Goal: Transaction & Acquisition: Book appointment/travel/reservation

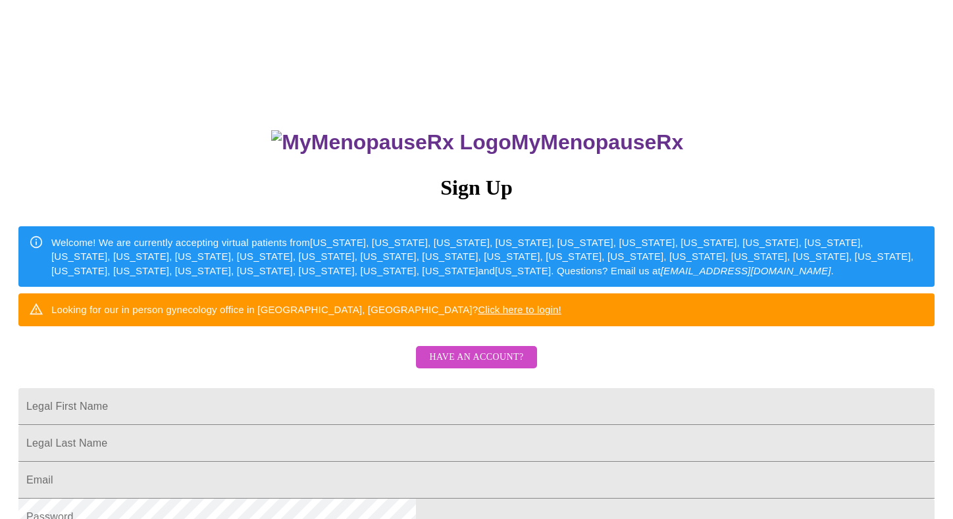
click at [496, 366] on span "Have an account?" at bounding box center [476, 357] width 94 height 16
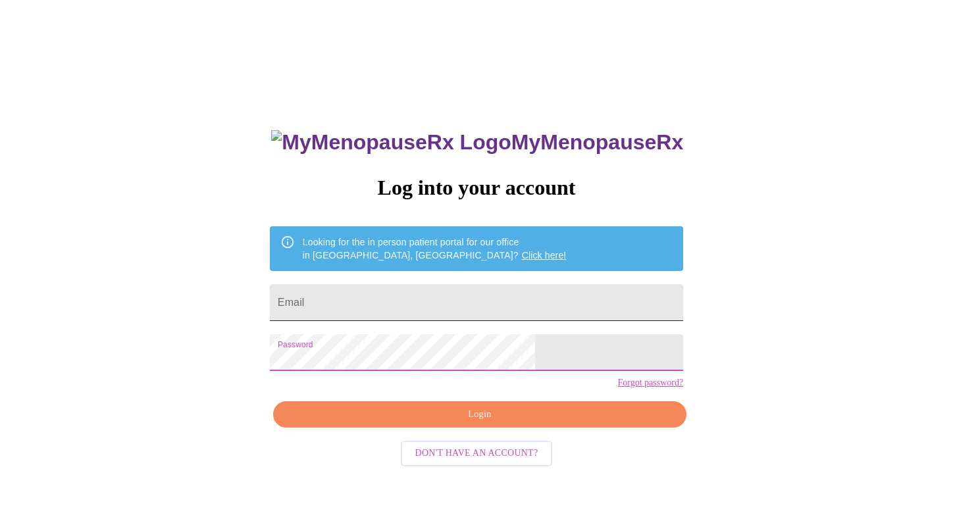
click at [417, 294] on input "Email" at bounding box center [476, 302] width 413 height 37
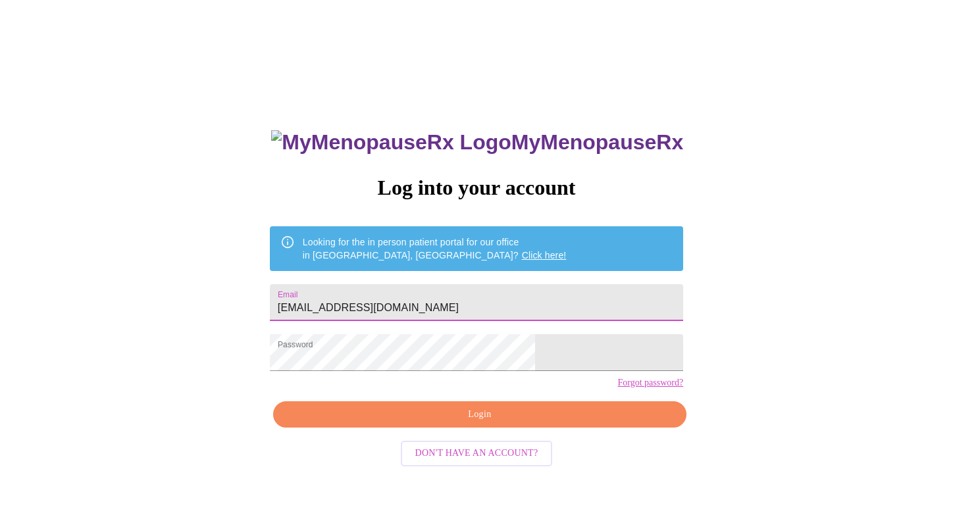
type input "[EMAIL_ADDRESS][DOMAIN_NAME]"
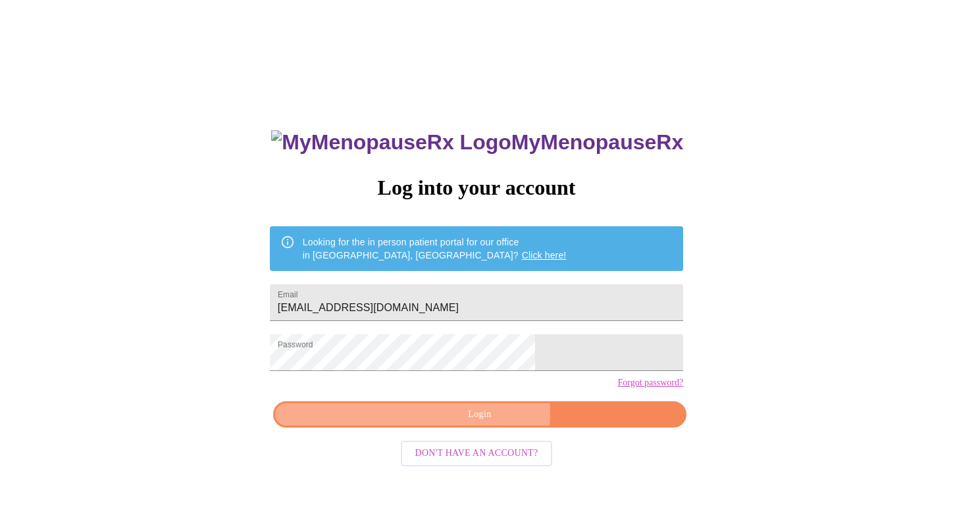
click at [486, 423] on span "Login" at bounding box center [479, 415] width 383 height 16
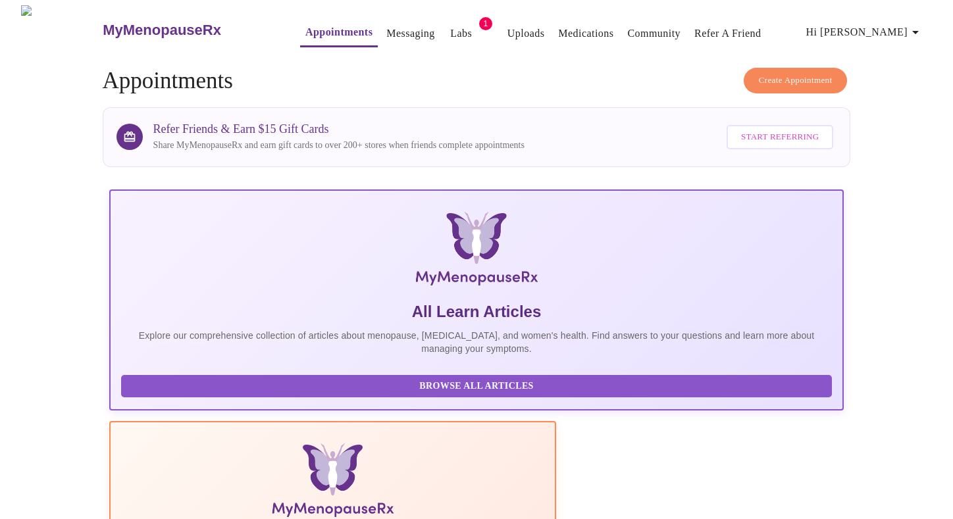
click at [448, 24] on button "Labs" at bounding box center [461, 33] width 42 height 26
click at [479, 19] on span "1" at bounding box center [485, 23] width 13 height 13
click at [569, 26] on link "Medications" at bounding box center [585, 33] width 55 height 18
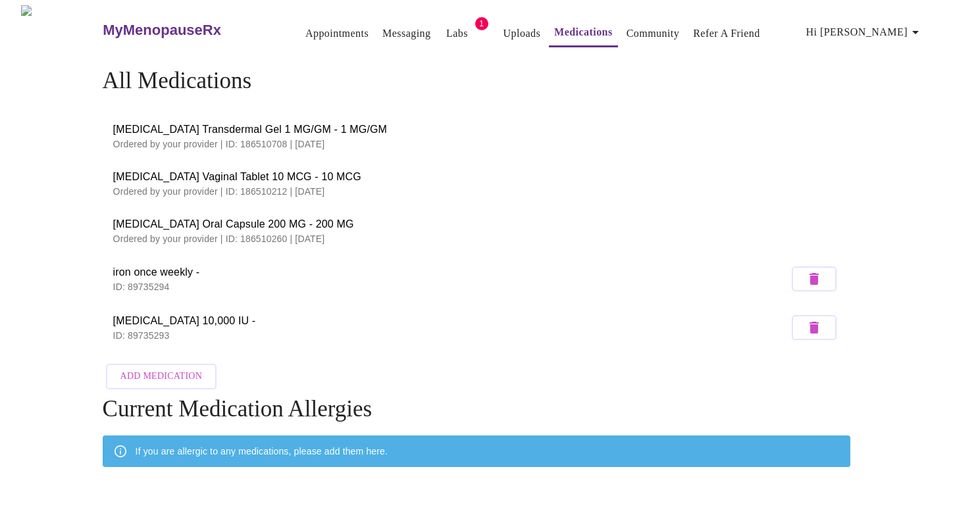
click at [128, 23] on h3 "MyMenopauseRx" at bounding box center [162, 30] width 118 height 17
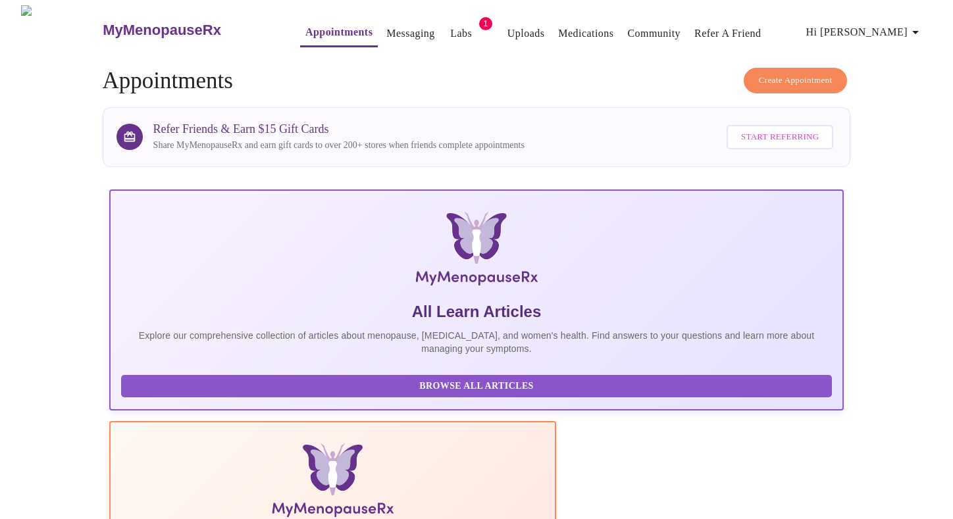
click at [386, 24] on link "Messaging" at bounding box center [410, 33] width 48 height 18
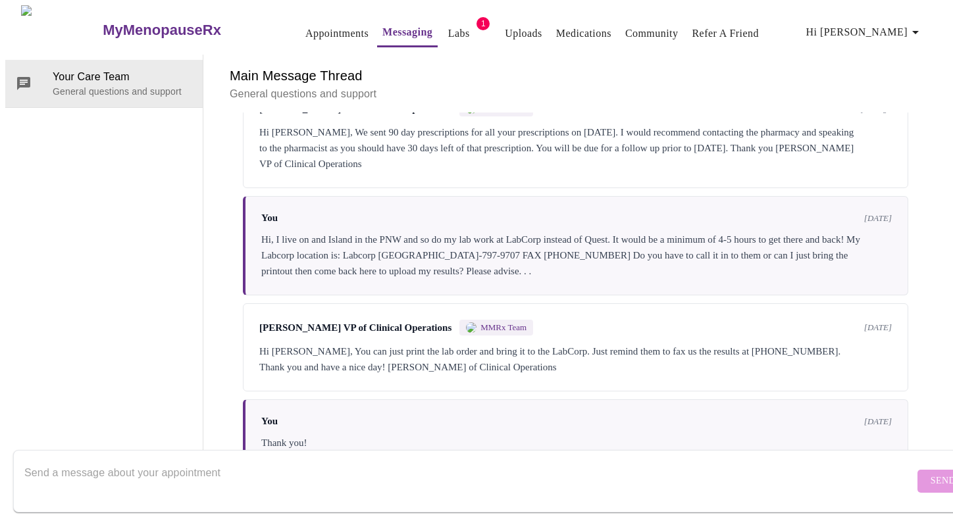
click at [505, 29] on link "Uploads" at bounding box center [524, 33] width 38 height 18
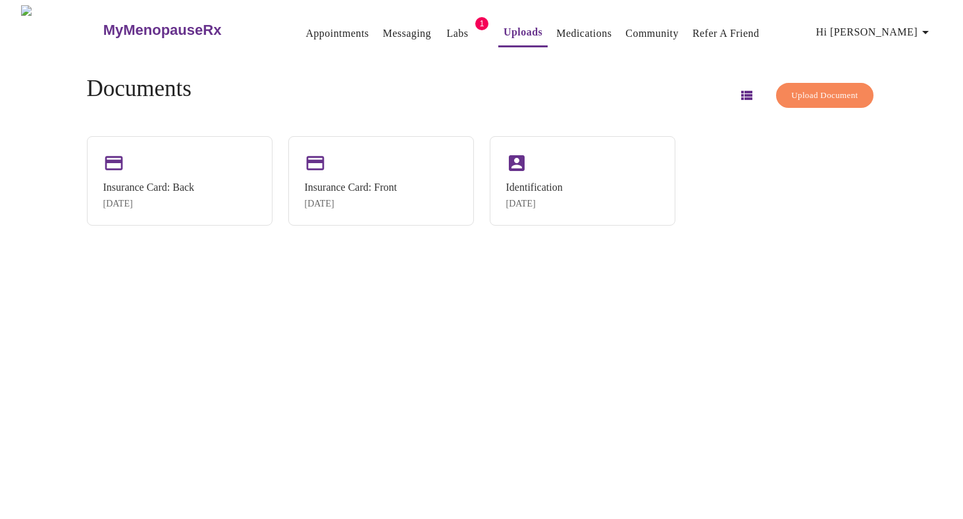
click at [574, 27] on link "Medications" at bounding box center [583, 33] width 55 height 18
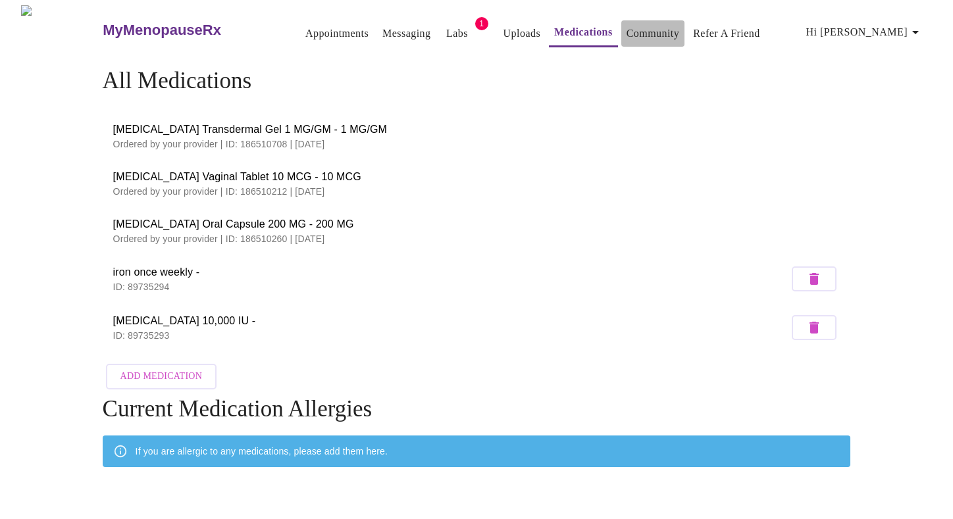
click at [646, 27] on link "Community" at bounding box center [652, 33] width 53 height 18
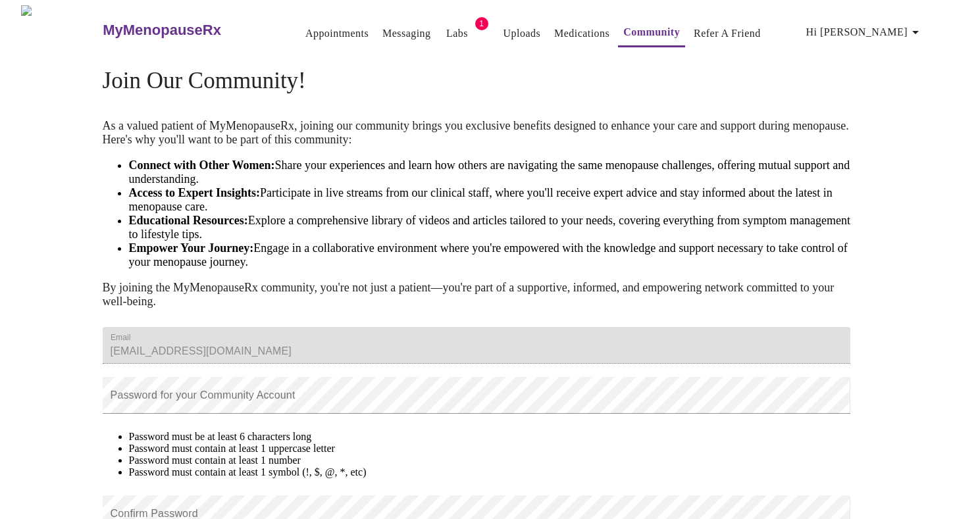
click at [896, 24] on span "Hi [PERSON_NAME]" at bounding box center [864, 32] width 117 height 18
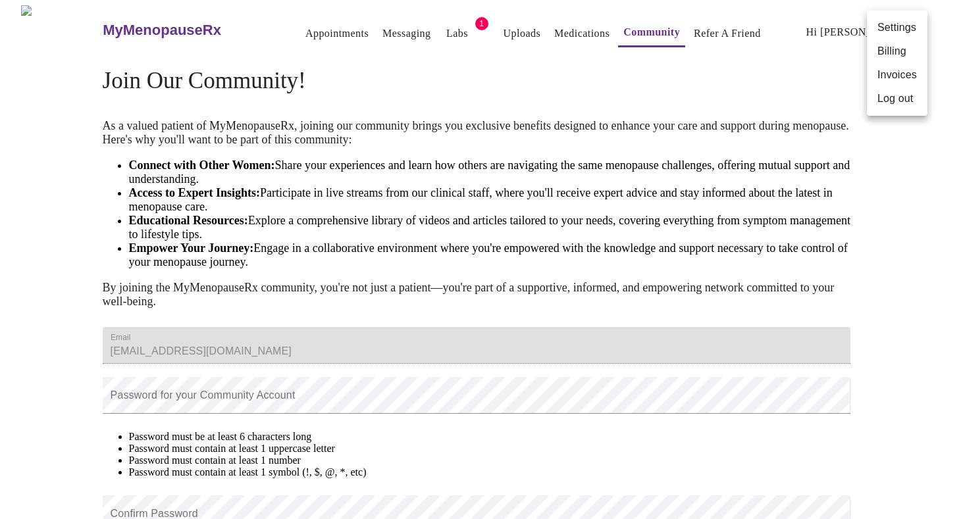
click at [815, 44] on div at bounding box center [481, 259] width 963 height 519
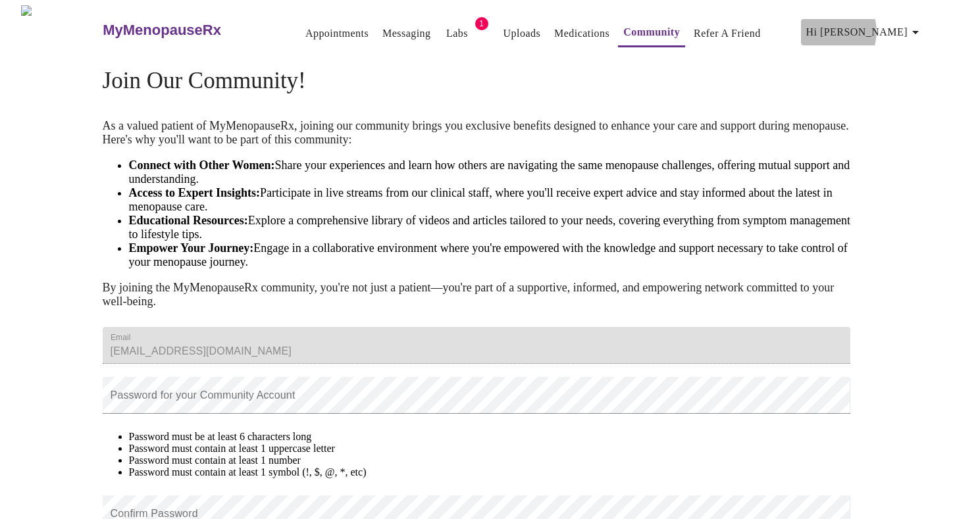
click at [888, 26] on span "Hi [PERSON_NAME]" at bounding box center [864, 32] width 117 height 18
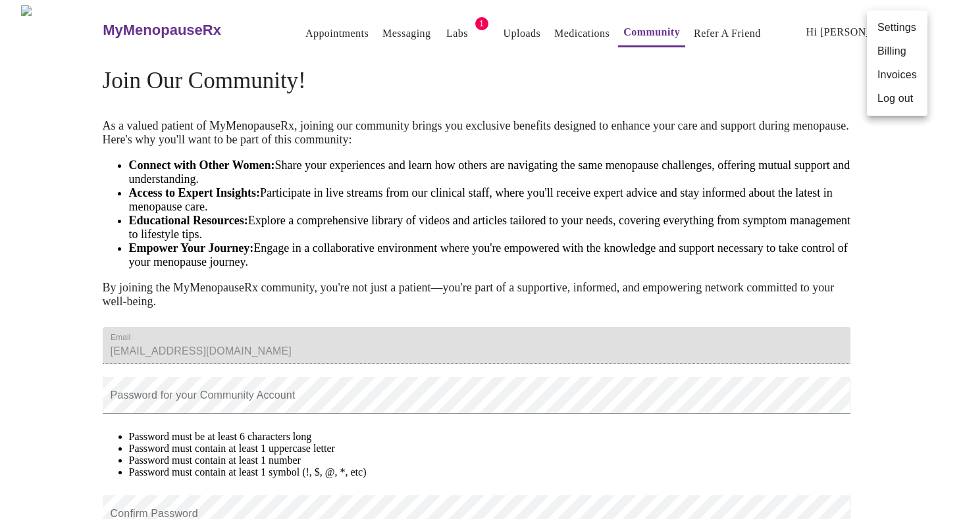
click at [383, 26] on div at bounding box center [481, 259] width 963 height 519
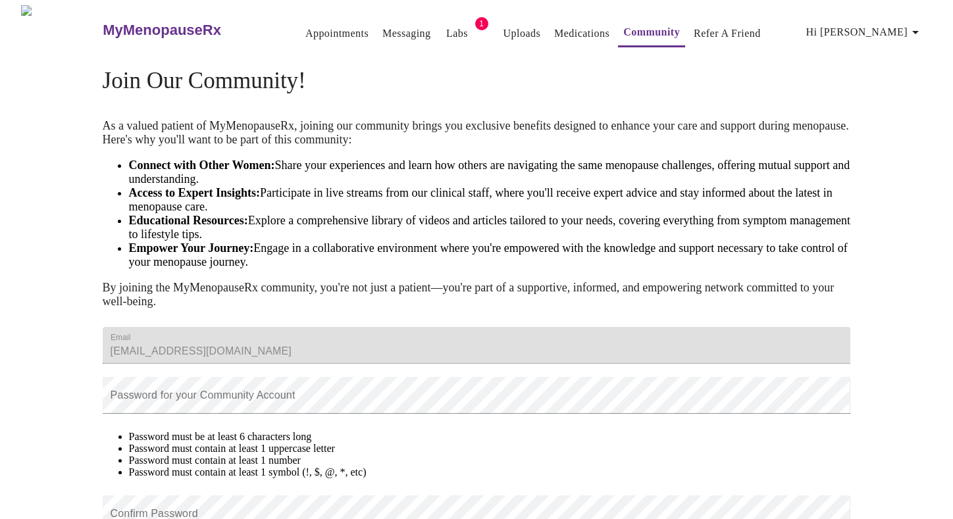
click at [382, 30] on link "Messaging" at bounding box center [406, 33] width 48 height 18
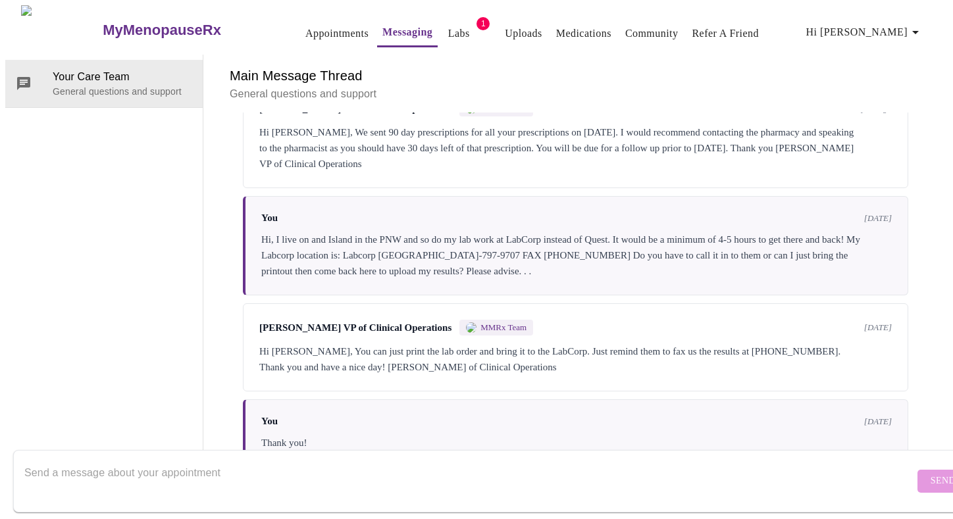
scroll to position [2105, 0]
click at [117, 462] on textarea "Send a message about your appointment" at bounding box center [469, 481] width 890 height 42
paste textarea "GLP-1 Medications"
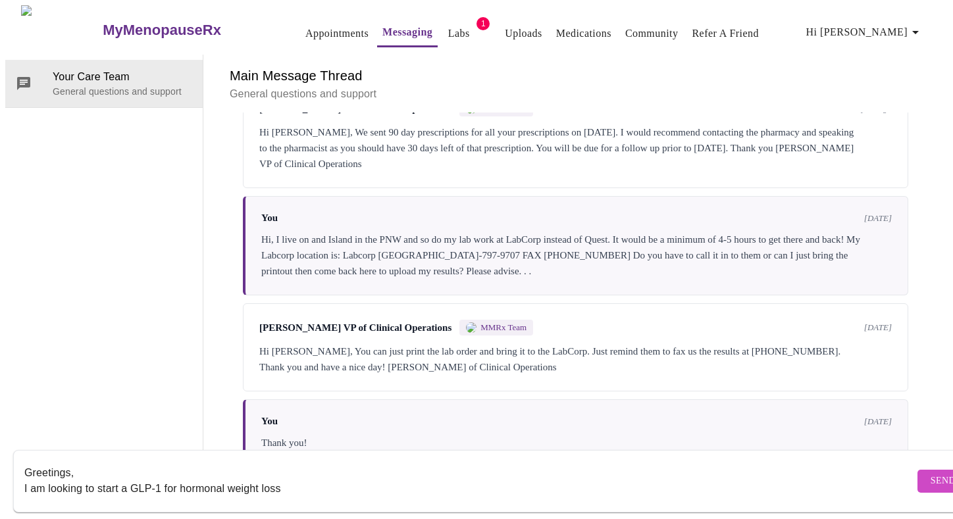
drag, startPoint x: 228, startPoint y: 475, endPoint x: 178, endPoint y: 475, distance: 50.7
click at [178, 475] on textarea "Greetings, I am looking to start a GLP-1 for hormonal weight loss" at bounding box center [469, 481] width 890 height 42
click at [251, 477] on textarea "Greetings, I am looking to start a GLP-1 for weight loss" at bounding box center [469, 481] width 890 height 42
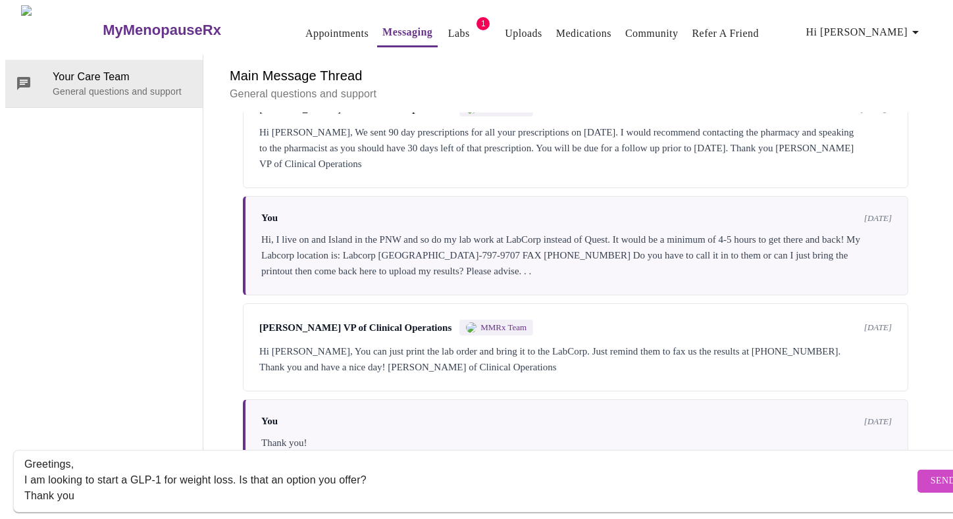
type textarea "Greetings, I am looking to start a GLP-1 for weight loss. Is that an option you…"
click at [931, 473] on span "Send" at bounding box center [943, 481] width 25 height 16
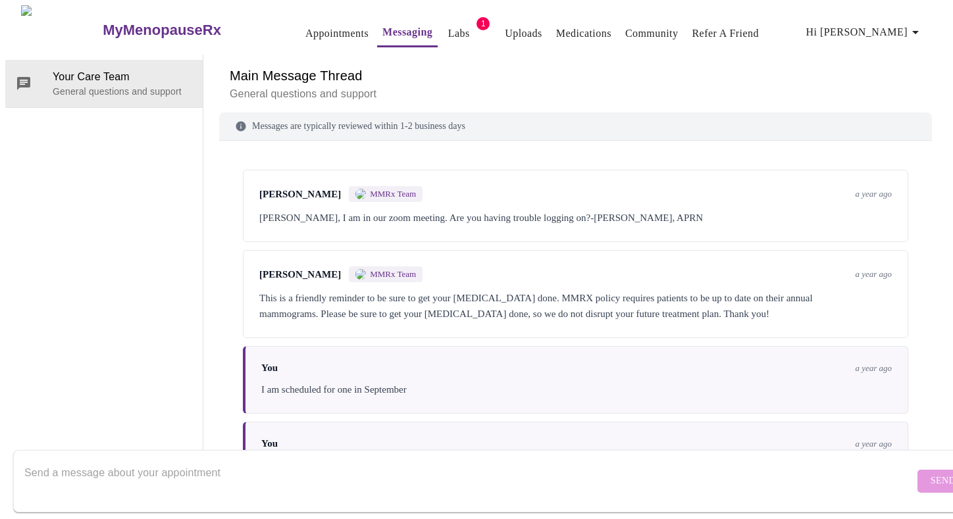
scroll to position [2282, 0]
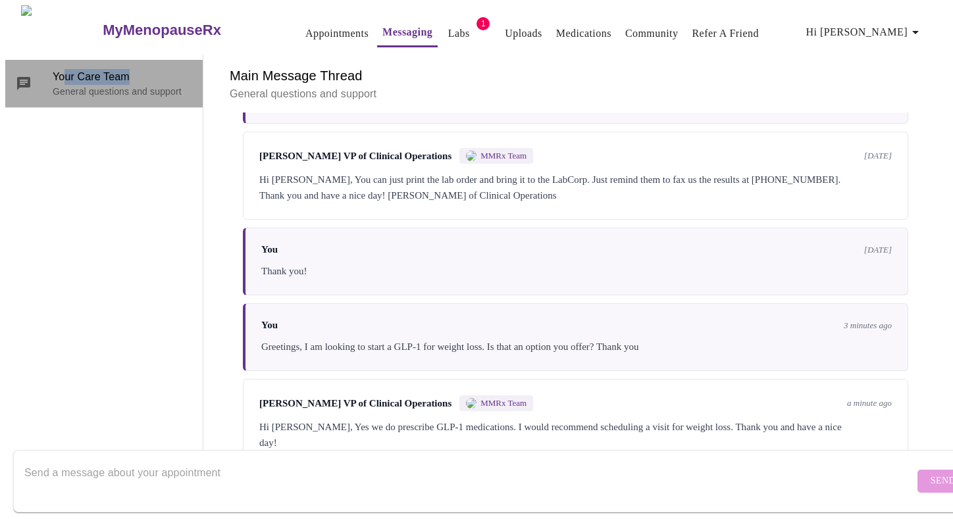
click at [58, 69] on span "Your Care Team" at bounding box center [123, 77] width 140 height 16
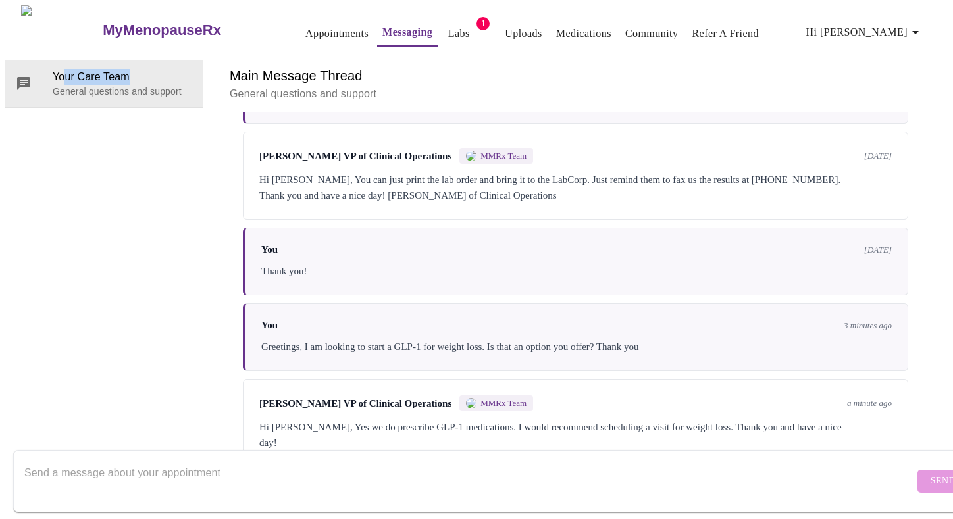
scroll to position [0, 0]
click at [313, 30] on link "Appointments" at bounding box center [336, 33] width 63 height 18
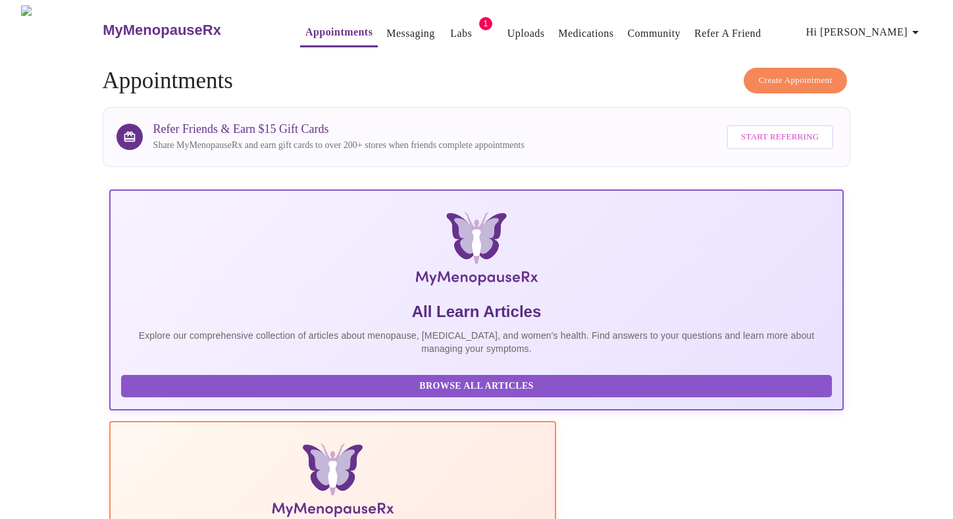
click at [795, 73] on span "Create Appointment" at bounding box center [796, 80] width 74 height 15
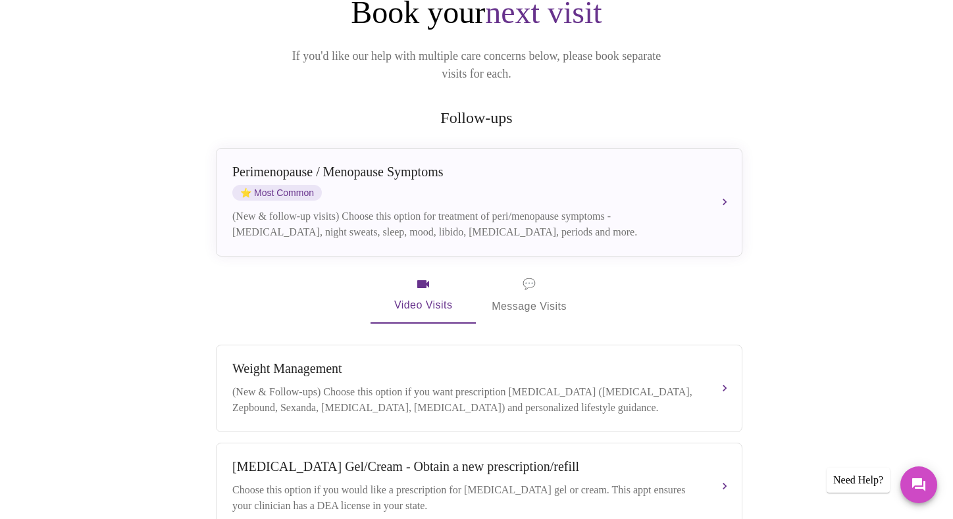
scroll to position [320, 0]
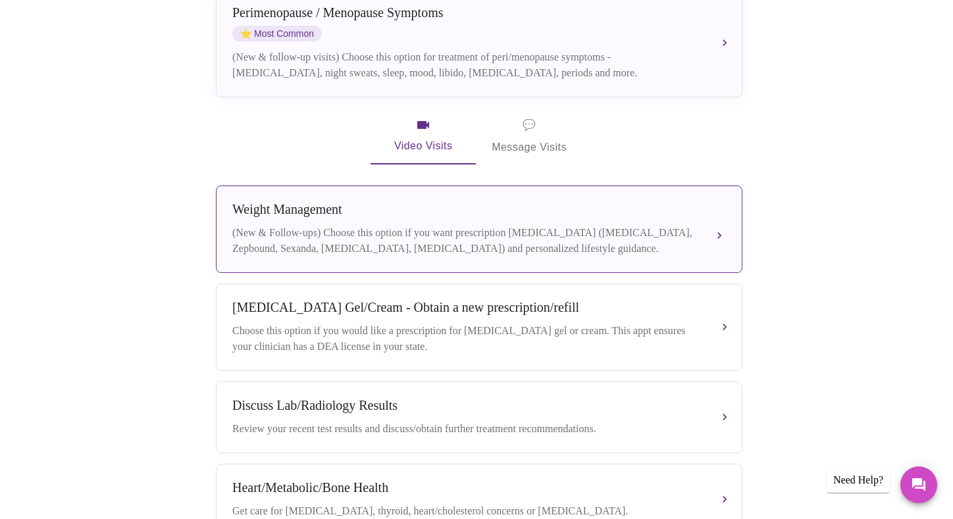
click at [727, 218] on button "[MEDICAL_DATA] (New & Follow-ups) Choose this option if you want prescription […" at bounding box center [479, 230] width 526 height 88
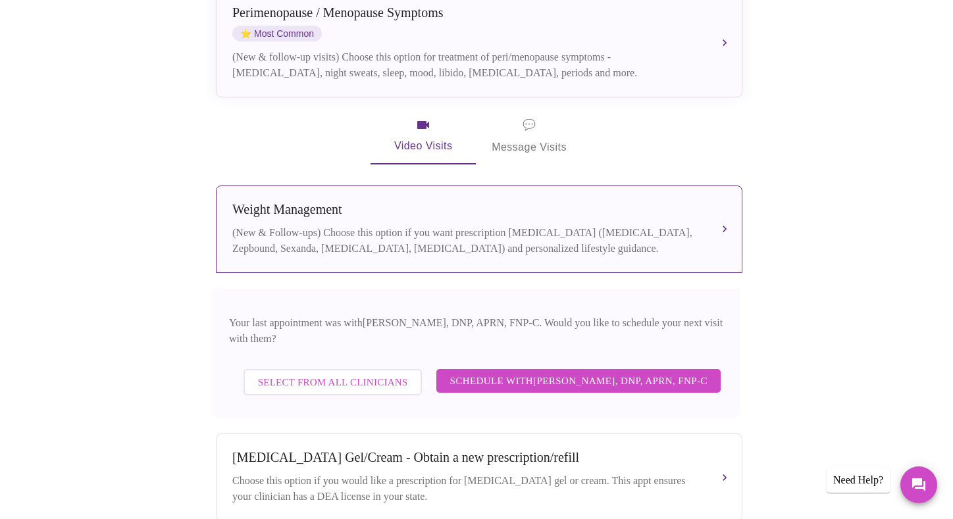
click at [369, 377] on span "Select from All Clinicians" at bounding box center [333, 382] width 150 height 17
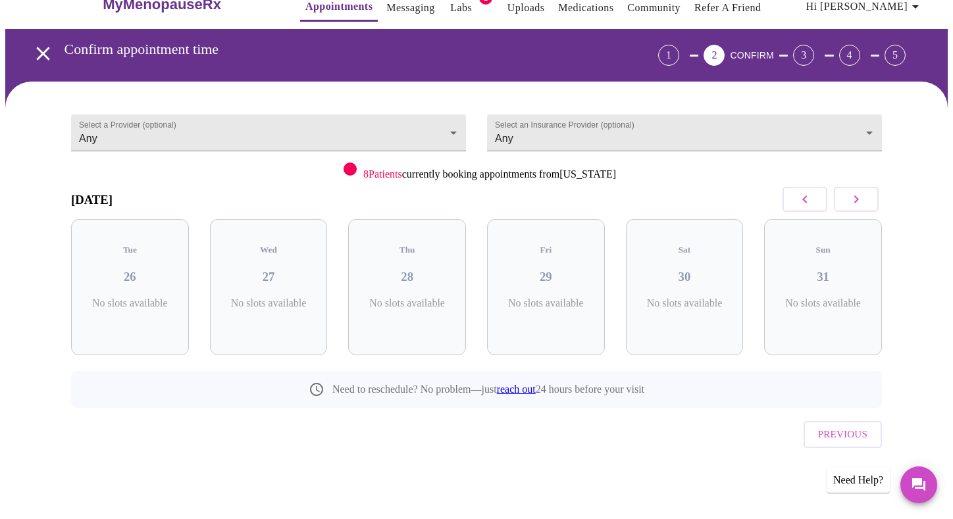
scroll to position [0, 0]
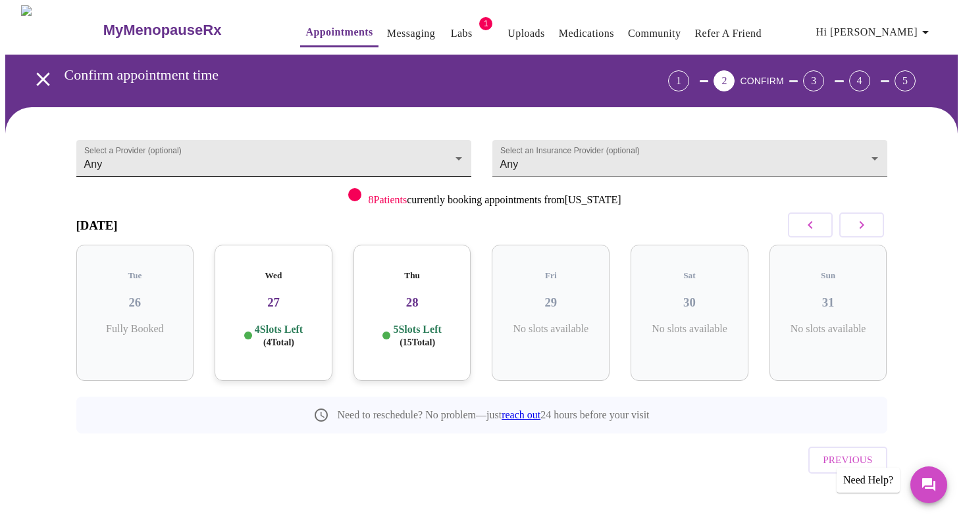
click at [290, 155] on body "MyMenopauseRx Appointments Messaging Labs 1 Uploads Medications Community Refer…" at bounding box center [481, 272] width 952 height 534
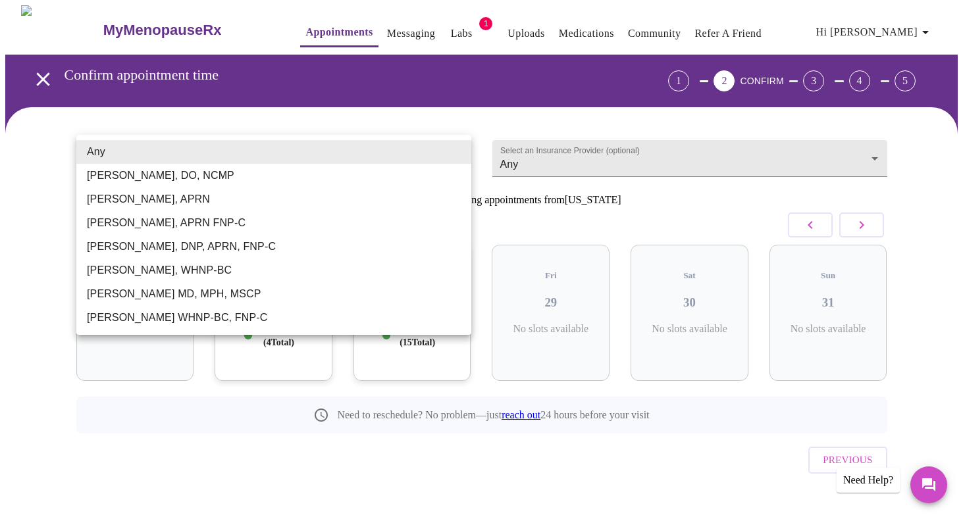
click at [366, 30] on div at bounding box center [481, 259] width 963 height 519
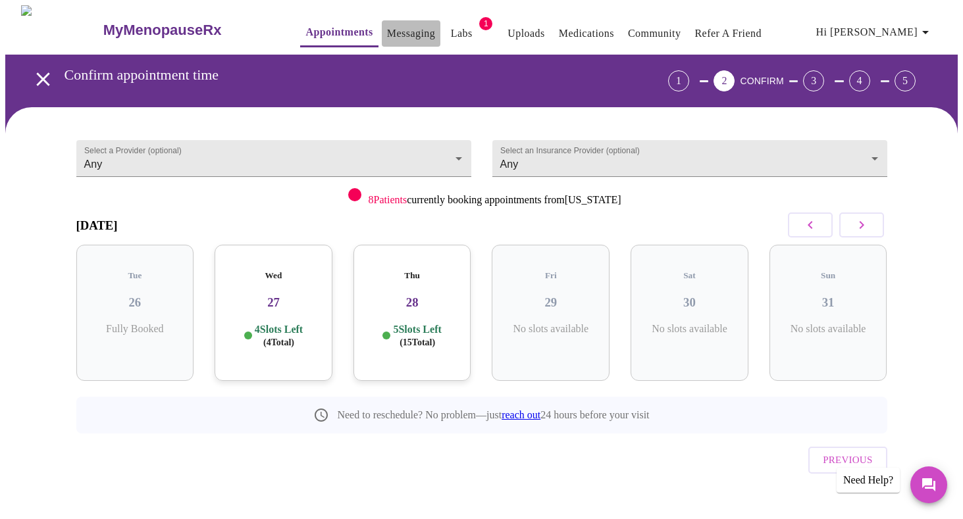
click at [387, 29] on link "Messaging" at bounding box center [411, 33] width 48 height 18
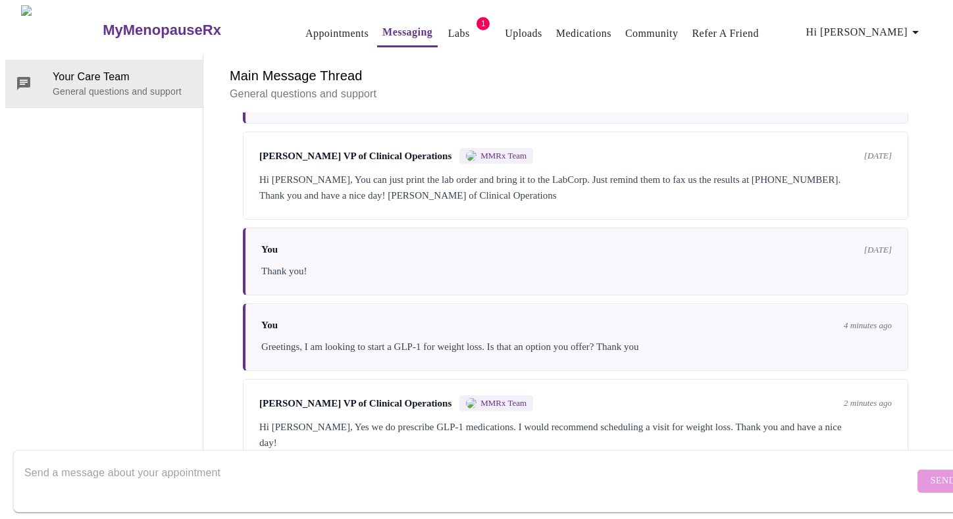
click at [305, 26] on link "Appointments" at bounding box center [336, 33] width 63 height 18
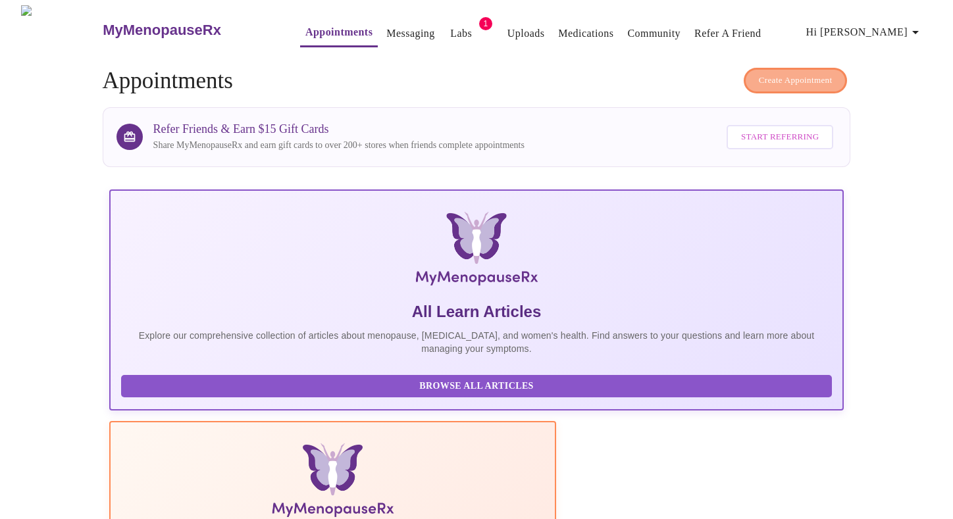
click at [796, 78] on span "Create Appointment" at bounding box center [796, 80] width 74 height 15
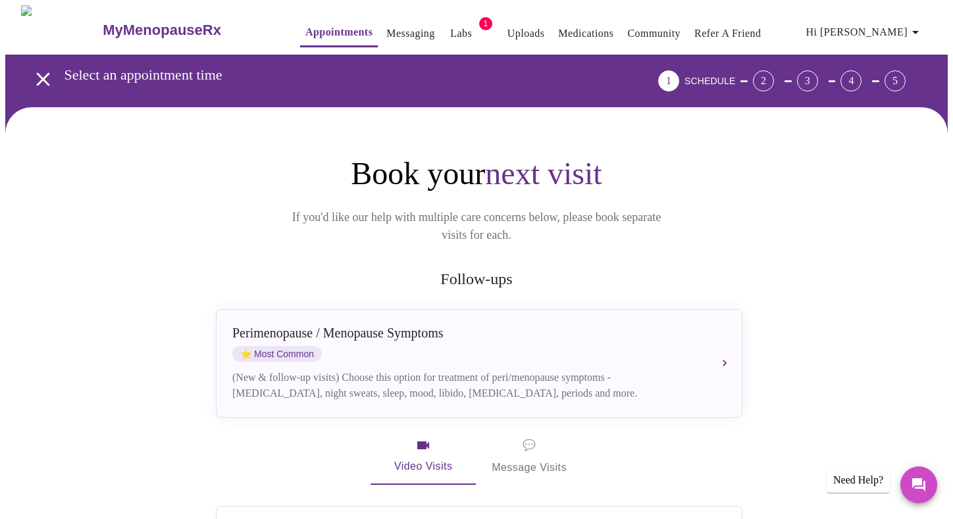
scroll to position [403, 0]
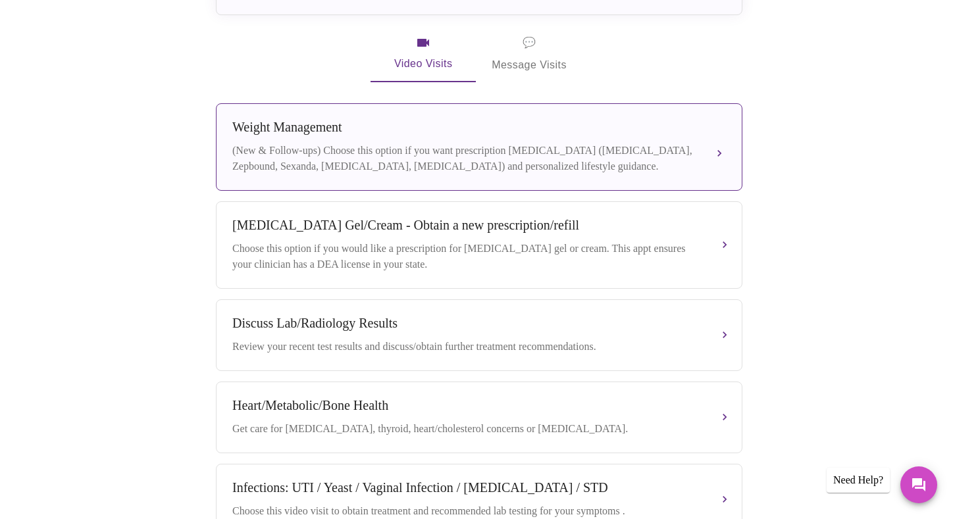
click at [717, 141] on button "[MEDICAL_DATA] (New & Follow-ups) Choose this option if you want prescription […" at bounding box center [479, 147] width 526 height 88
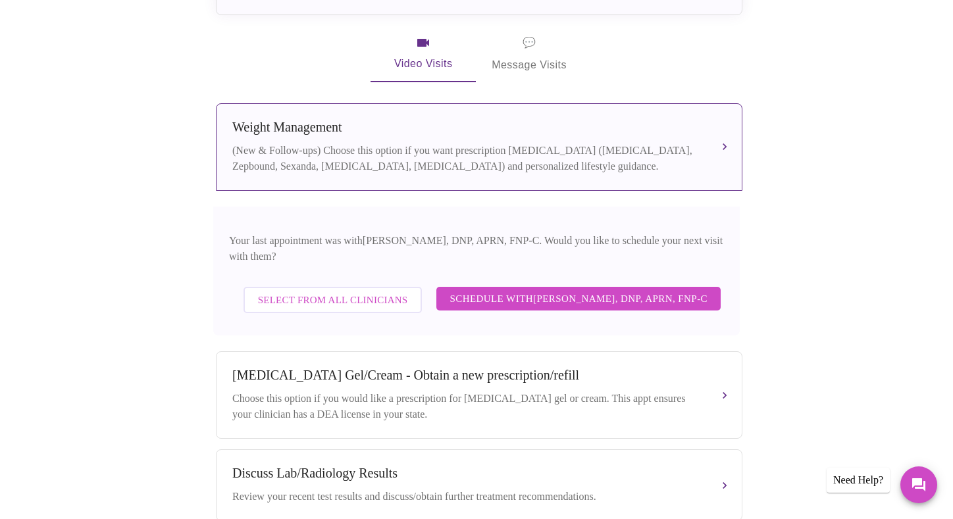
click at [520, 290] on span "Schedule with [PERSON_NAME], DNP, APRN, FNP-C" at bounding box center [578, 298] width 258 height 17
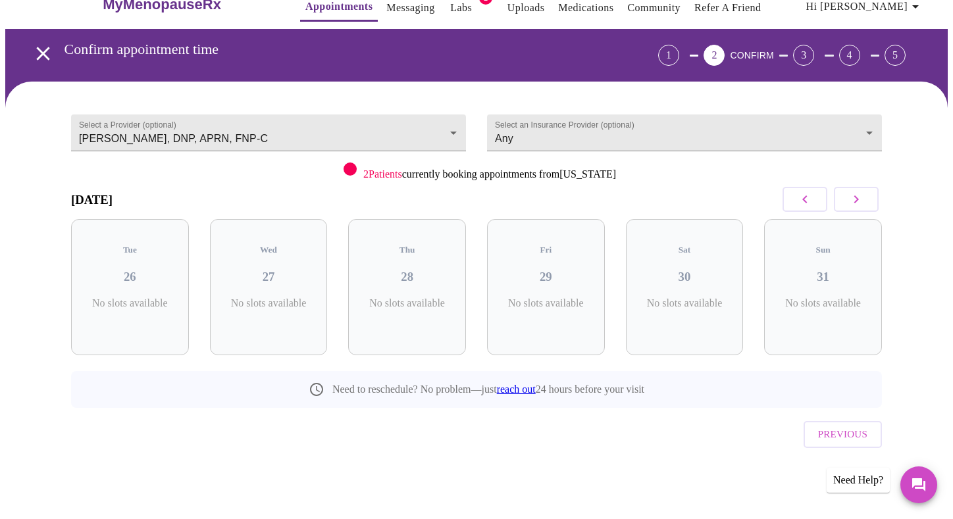
scroll to position [0, 0]
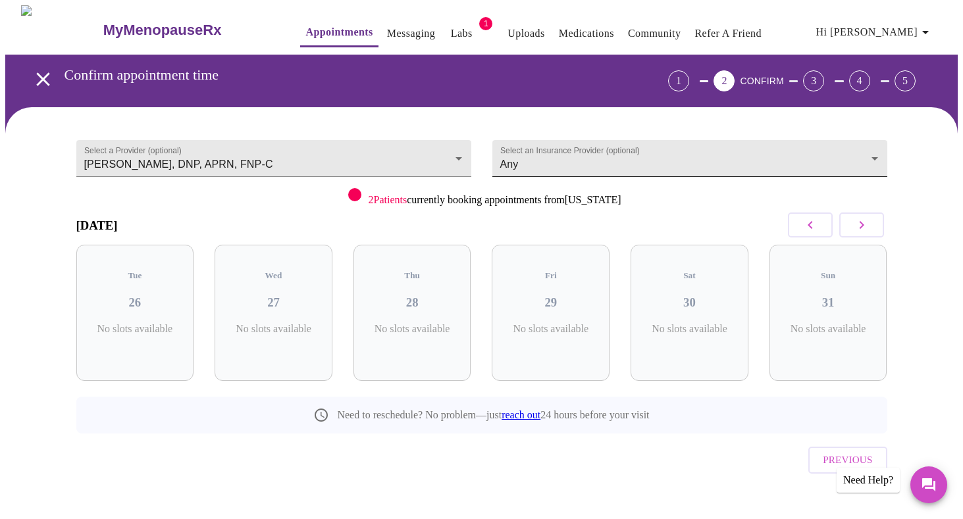
click at [505, 163] on body "MyMenopauseRx Appointments Messaging Labs 1 Uploads Medications Community Refer…" at bounding box center [481, 272] width 952 height 534
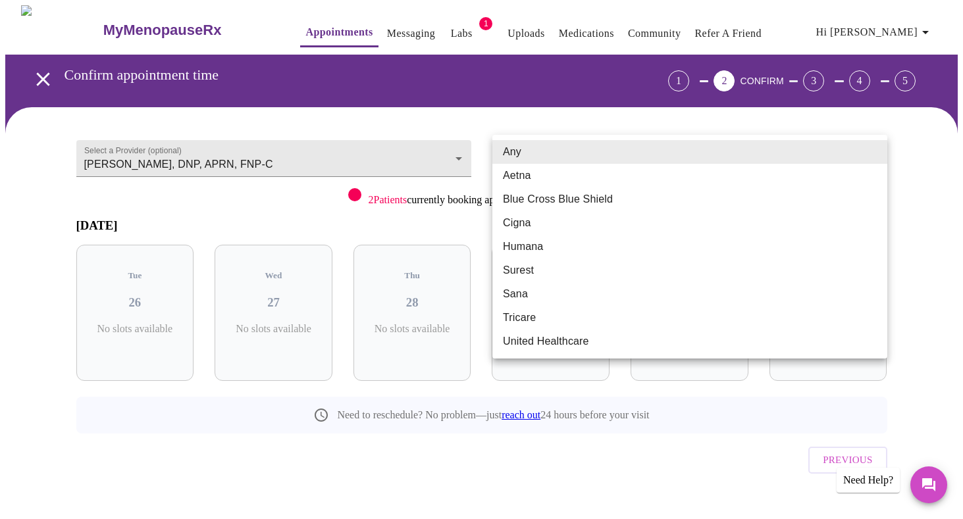
click at [519, 199] on li "Blue Cross Blue Shield" at bounding box center [689, 200] width 395 height 24
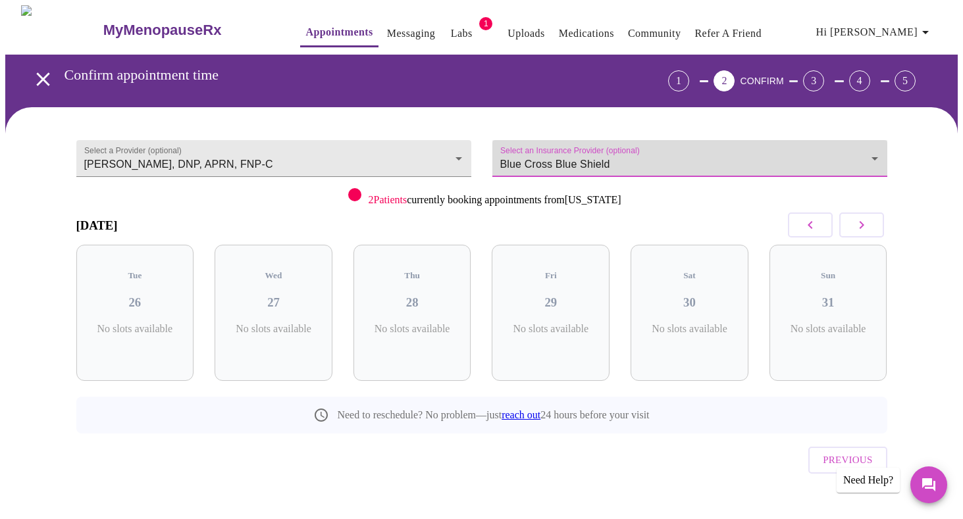
type input "Blue Cross Blue Shield"
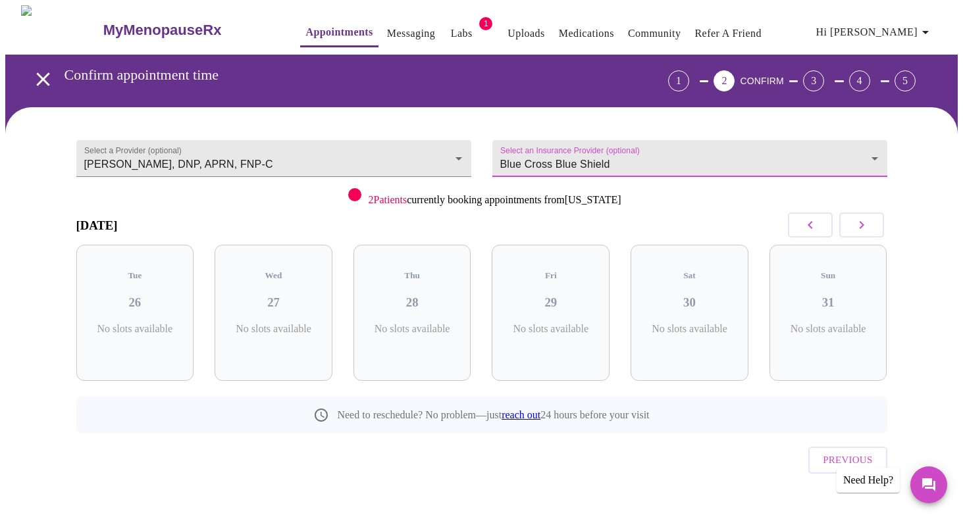
click at [867, 227] on icon "button" at bounding box center [862, 225] width 16 height 16
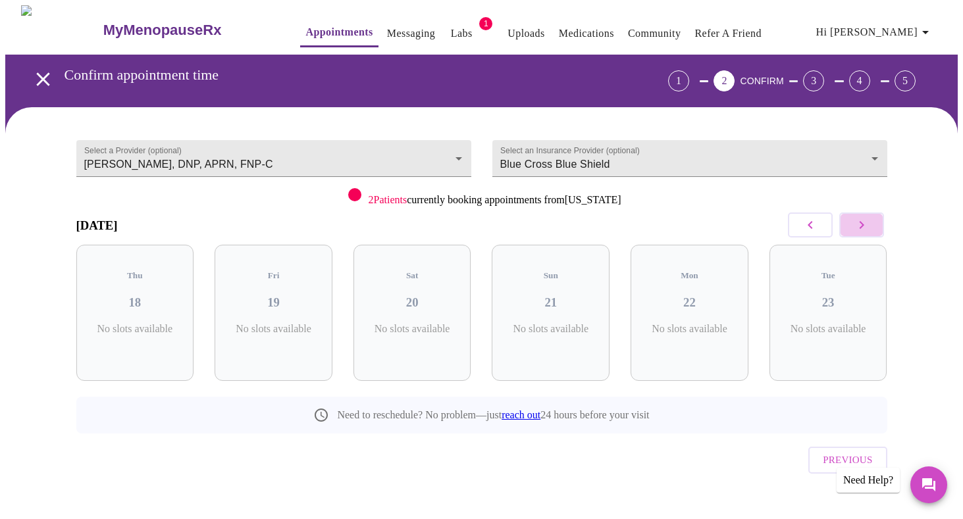
click at [867, 227] on icon "button" at bounding box center [862, 225] width 16 height 16
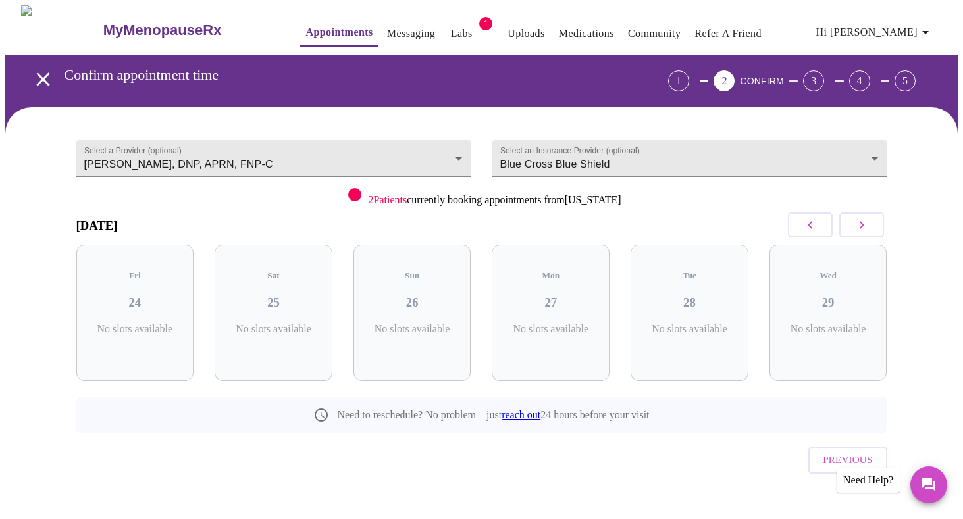
click at [867, 227] on icon "button" at bounding box center [862, 225] width 16 height 16
click at [806, 224] on icon "button" at bounding box center [810, 225] width 16 height 16
click at [867, 225] on icon "button" at bounding box center [862, 225] width 16 height 16
click at [444, 159] on body "MyMenopauseRx Appointments Messaging Labs 1 Uploads Medications Community Refer…" at bounding box center [481, 272] width 952 height 534
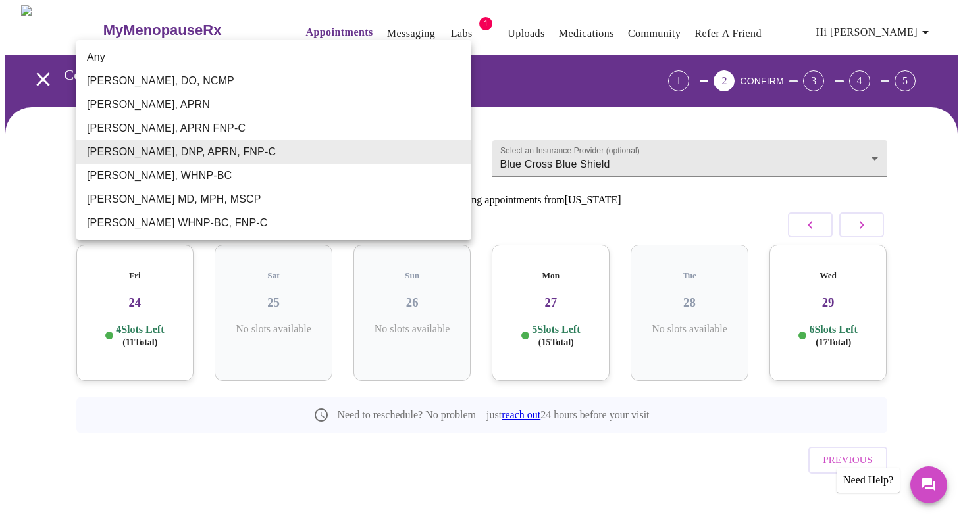
click at [215, 66] on li "Any" at bounding box center [273, 57] width 395 height 24
type input "Any"
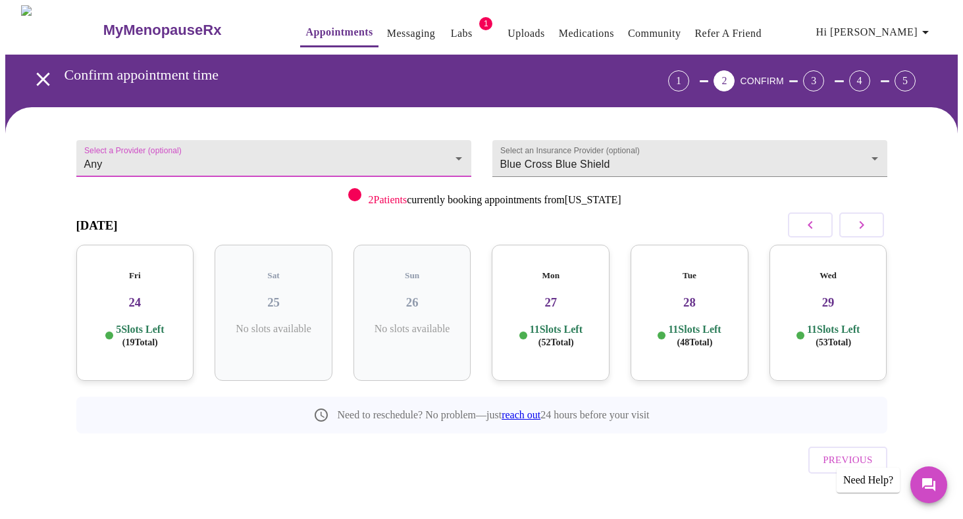
click at [838, 451] on span "Previous" at bounding box center [847, 459] width 49 height 17
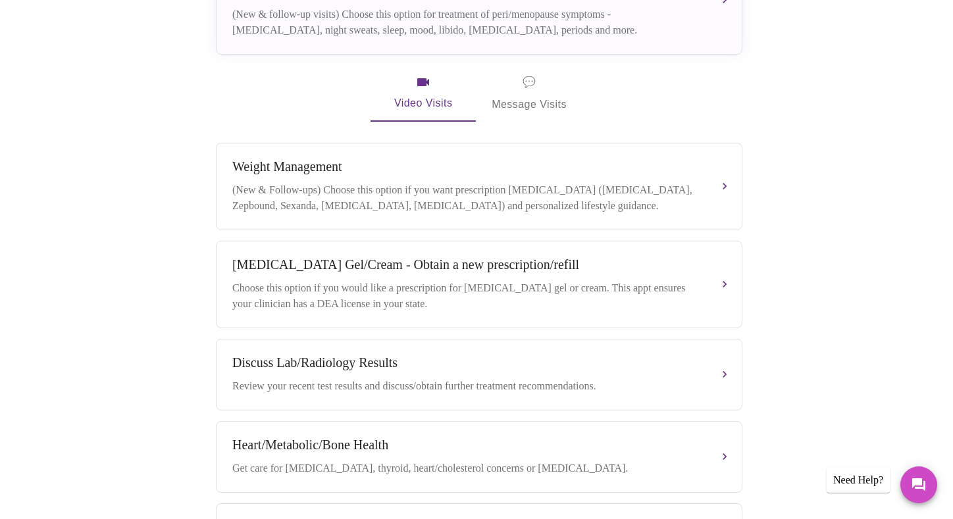
scroll to position [362, 0]
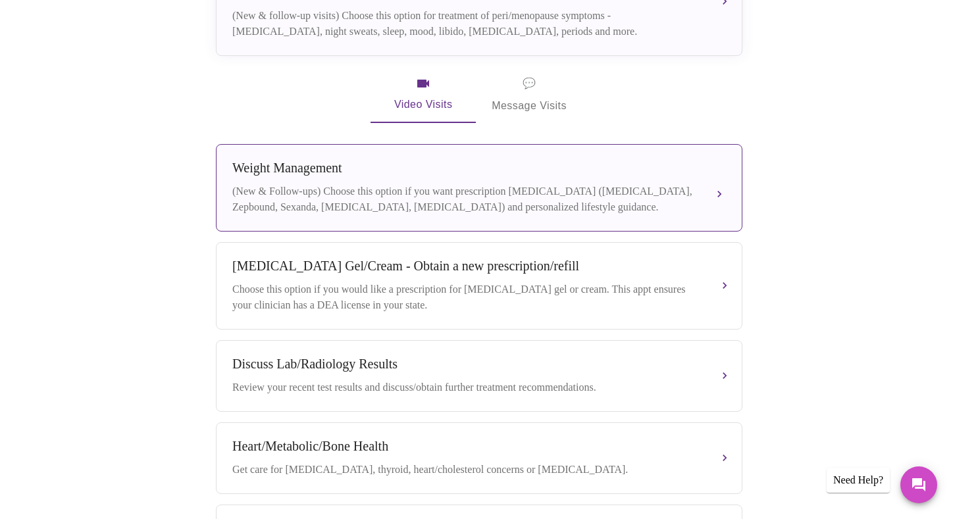
click at [699, 184] on div "(New & Follow-ups) Choose this option if you want prescription [MEDICAL_DATA] (…" at bounding box center [465, 200] width 467 height 32
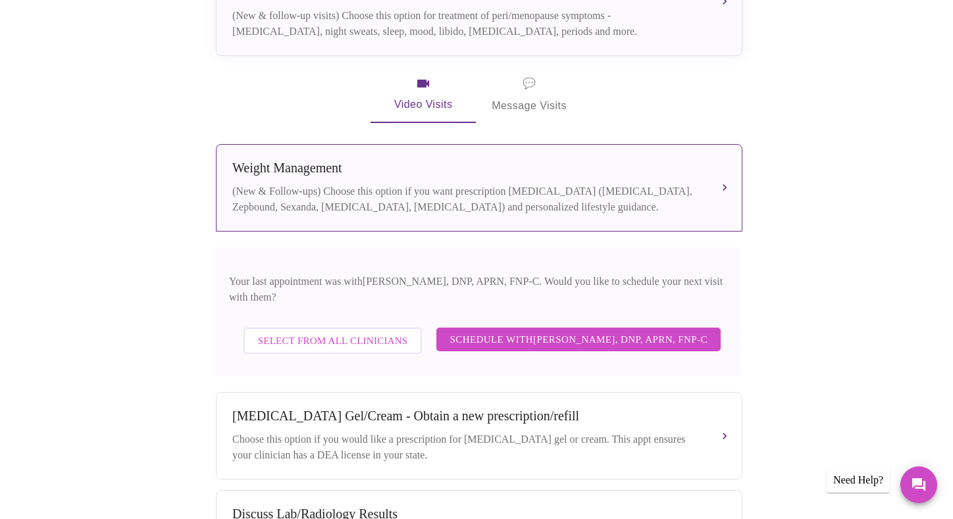
click at [324, 332] on span "Select from All Clinicians" at bounding box center [333, 340] width 150 height 17
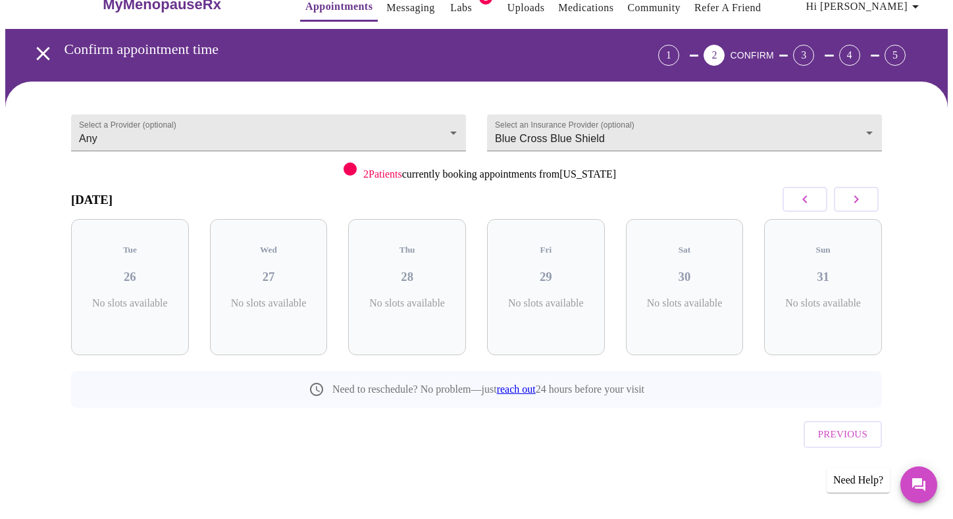
scroll to position [0, 0]
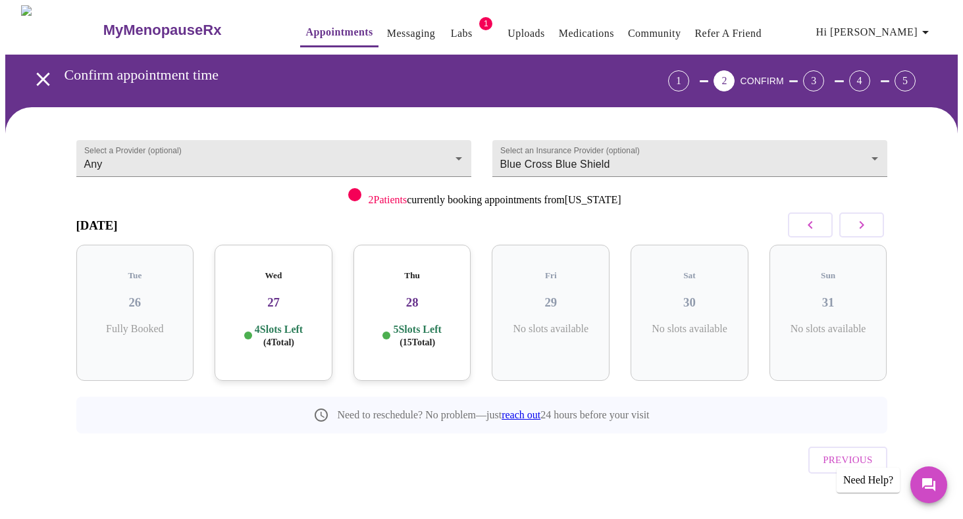
click at [851, 222] on button "button" at bounding box center [861, 225] width 45 height 25
click at [856, 225] on icon "button" at bounding box center [862, 225] width 16 height 16
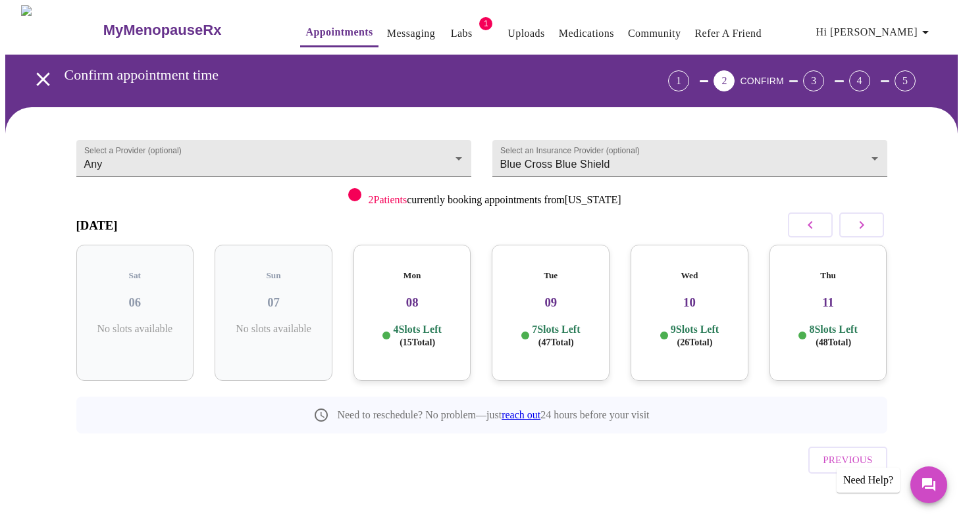
click at [813, 226] on icon "button" at bounding box center [810, 225] width 16 height 16
click at [812, 225] on icon "button" at bounding box center [810, 225] width 16 height 16
click at [572, 295] on h3 "28" at bounding box center [550, 302] width 97 height 14
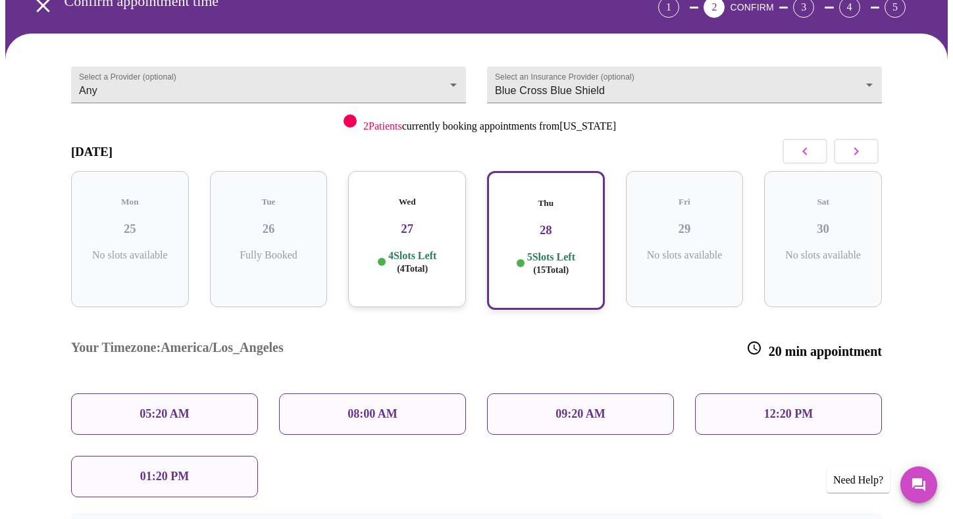
scroll to position [72, 0]
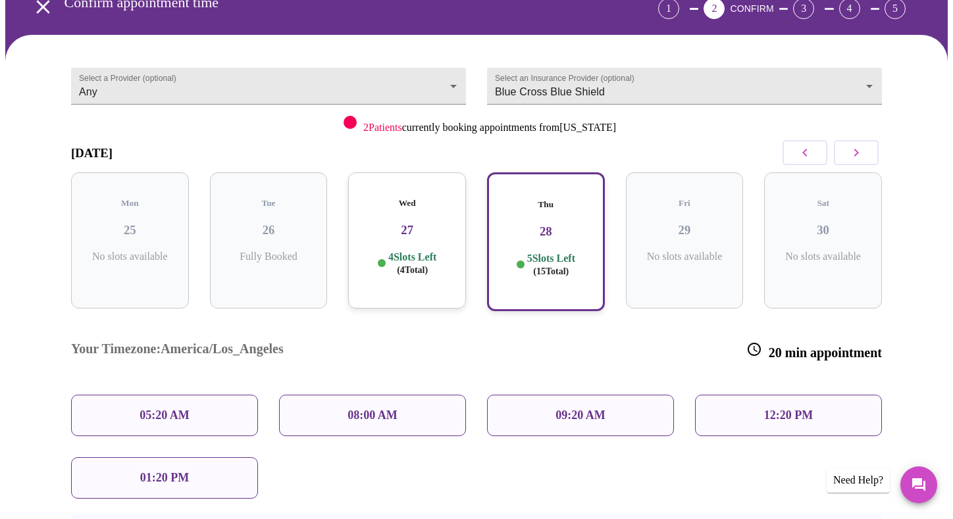
click at [591, 395] on div "09:20 AM" at bounding box center [580, 415] width 187 height 41
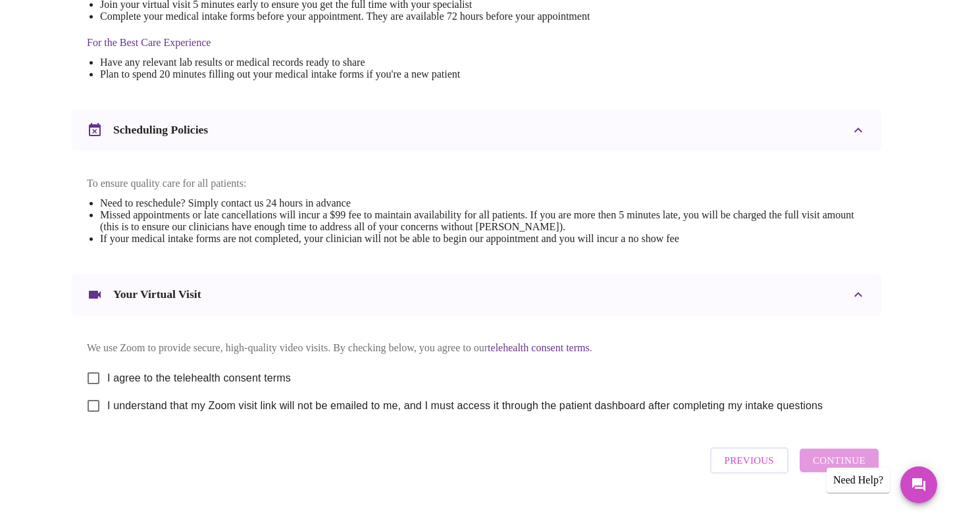
scroll to position [434, 0]
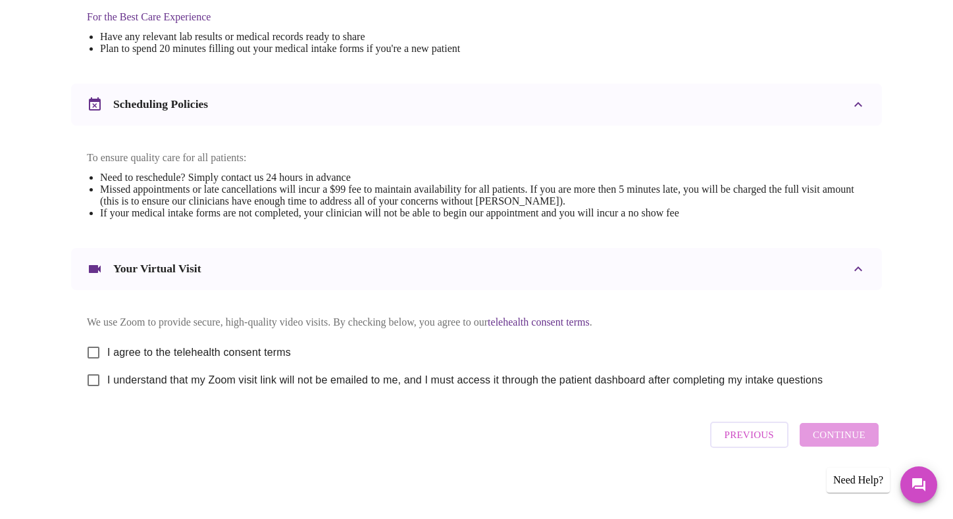
click at [94, 346] on input "I agree to the telehealth consent terms" at bounding box center [94, 353] width 28 height 28
checkbox input "true"
click at [94, 381] on input "I understand that my Zoom visit link will not be emailed to me, and I must acce…" at bounding box center [94, 381] width 28 height 28
checkbox input "true"
click at [853, 442] on span "Continue" at bounding box center [839, 434] width 53 height 17
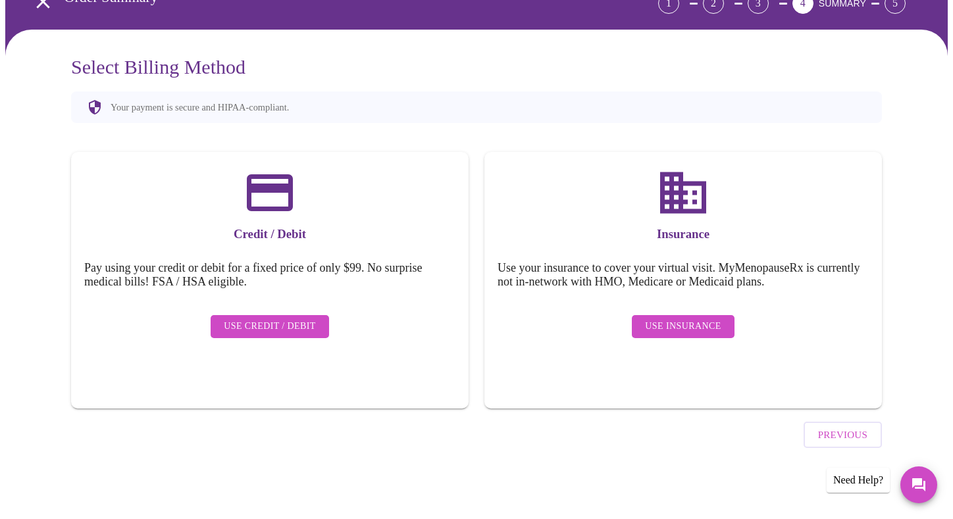
scroll to position [41, 0]
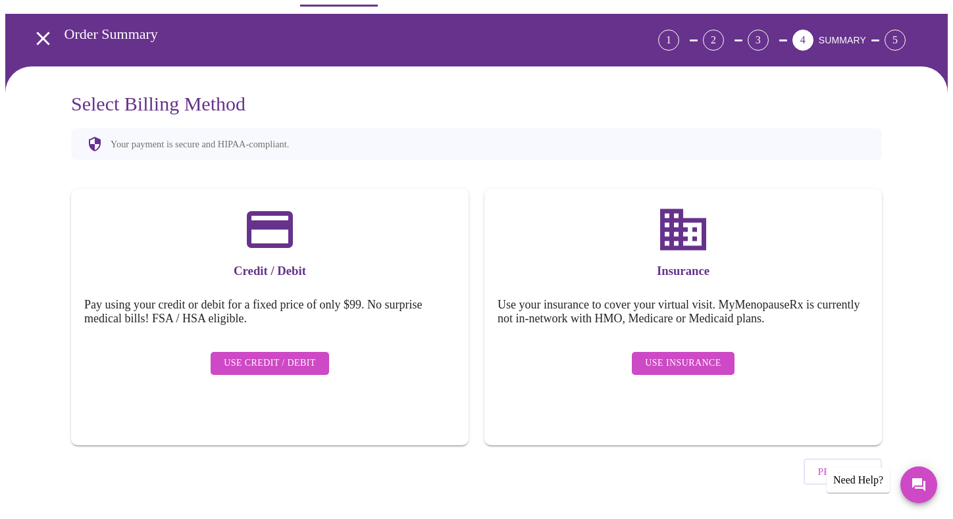
click at [659, 355] on span "Use Insurance" at bounding box center [683, 363] width 76 height 16
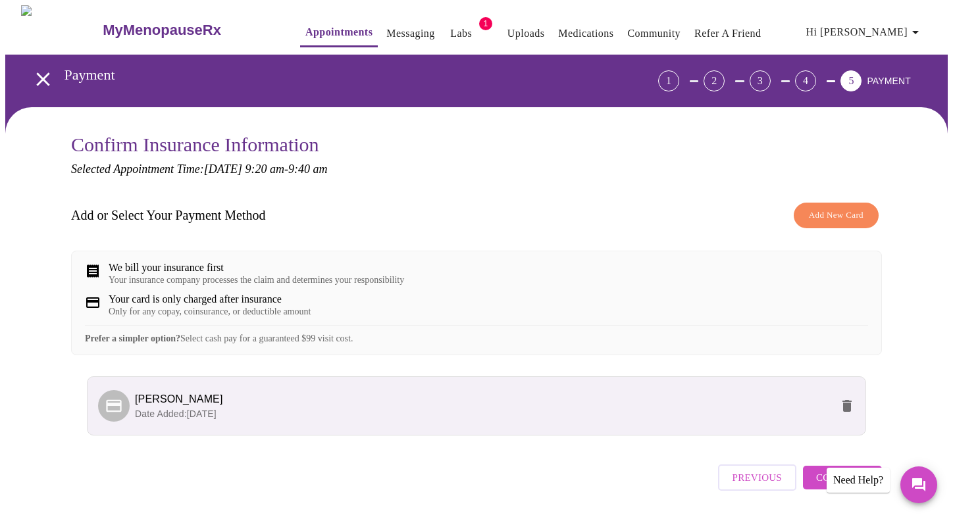
scroll to position [53, 0]
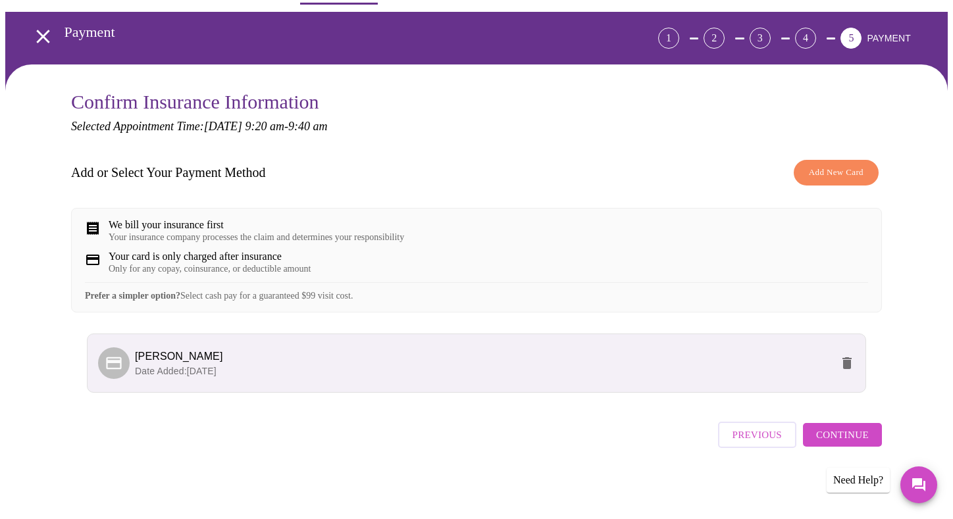
click at [811, 437] on button "Continue" at bounding box center [842, 435] width 79 height 24
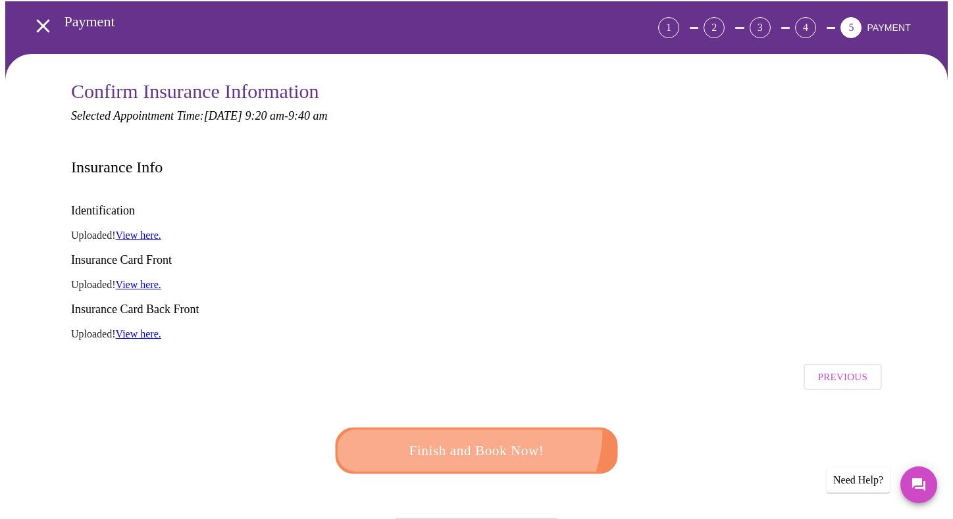
click at [467, 428] on button "Finish and Book Now!" at bounding box center [477, 451] width 282 height 46
